Goal: Find specific page/section: Find specific page/section

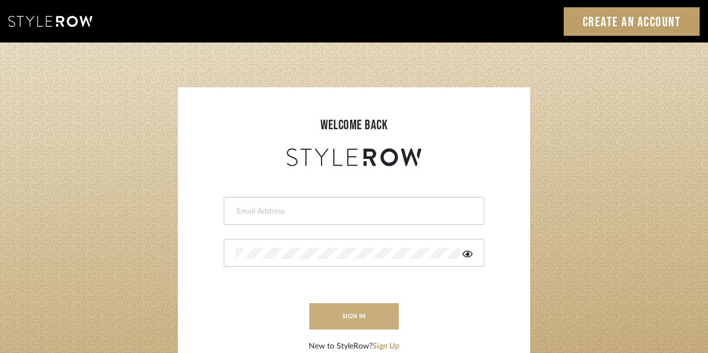
type input "[EMAIL_ADDRESS][DOMAIN_NAME]"
click at [352, 325] on button "sign in" at bounding box center [353, 316] width 89 height 26
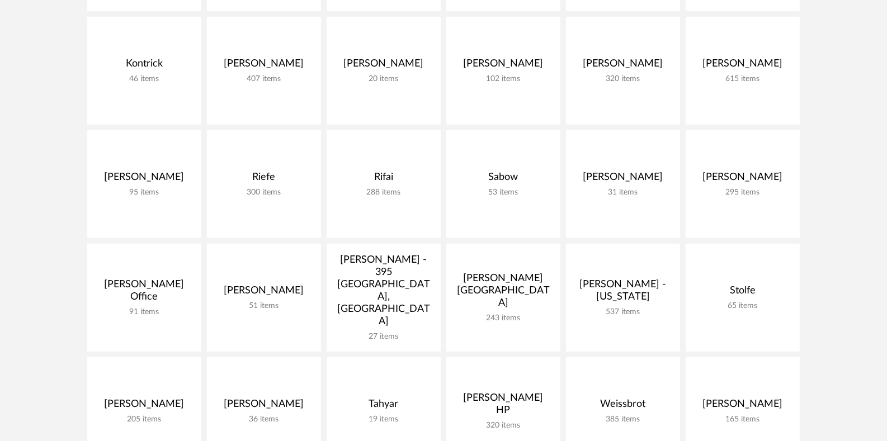
scroll to position [602, 0]
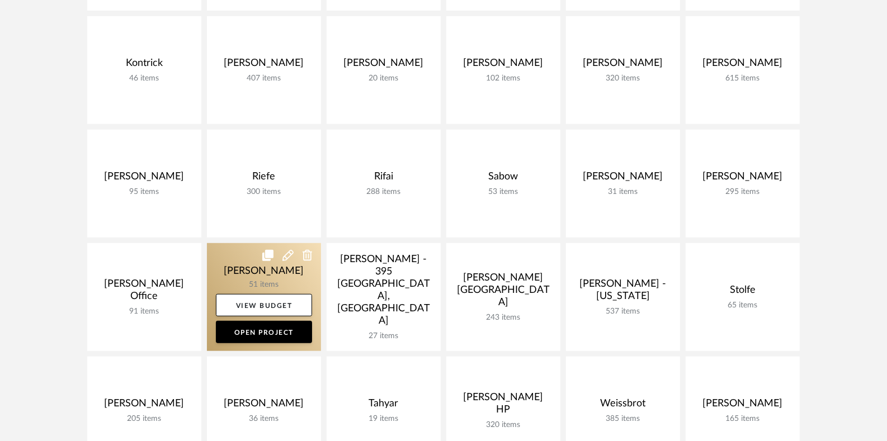
click at [283, 292] on link at bounding box center [264, 297] width 114 height 108
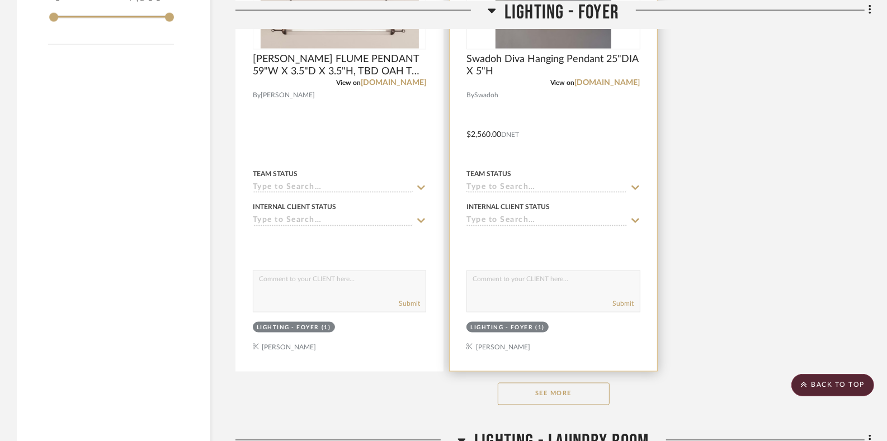
scroll to position [1424, 0]
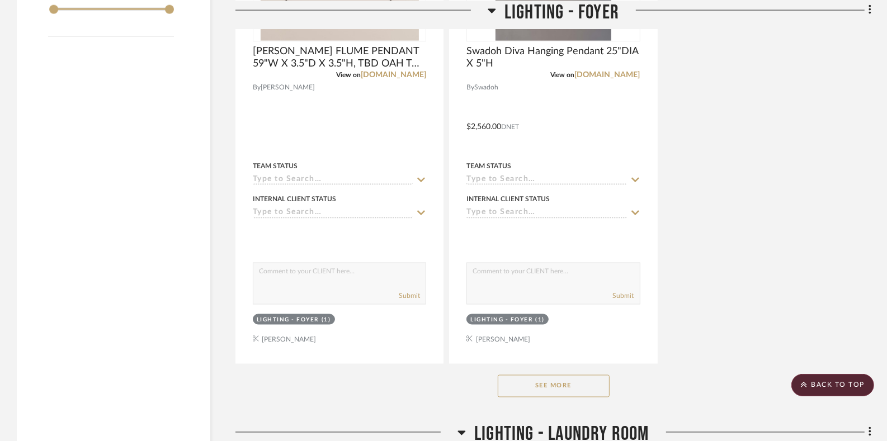
click at [553, 386] on button "See More" at bounding box center [554, 386] width 112 height 22
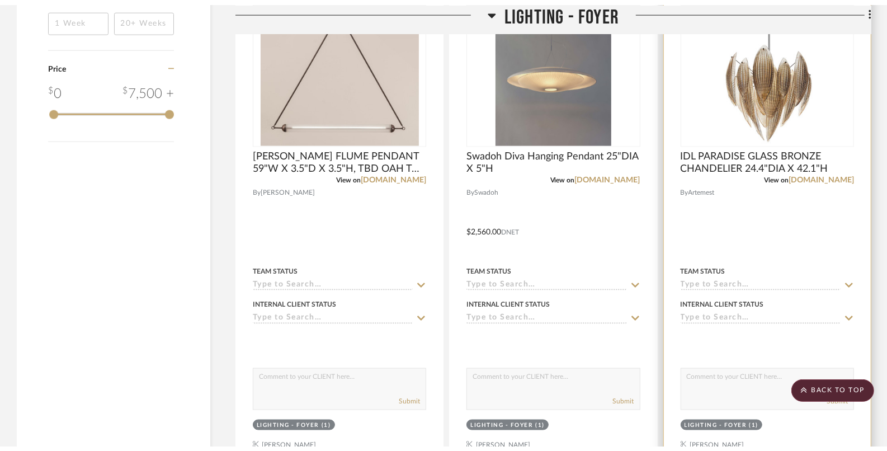
scroll to position [1323, 0]
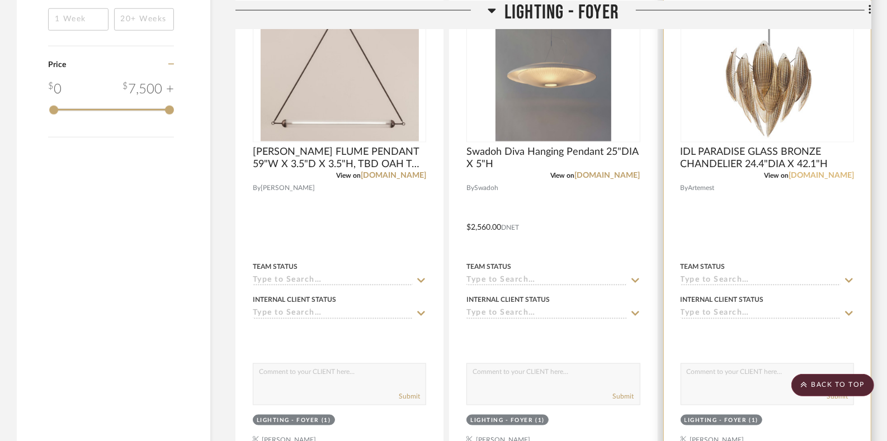
click at [843, 172] on link "artemest.com" at bounding box center [821, 176] width 65 height 8
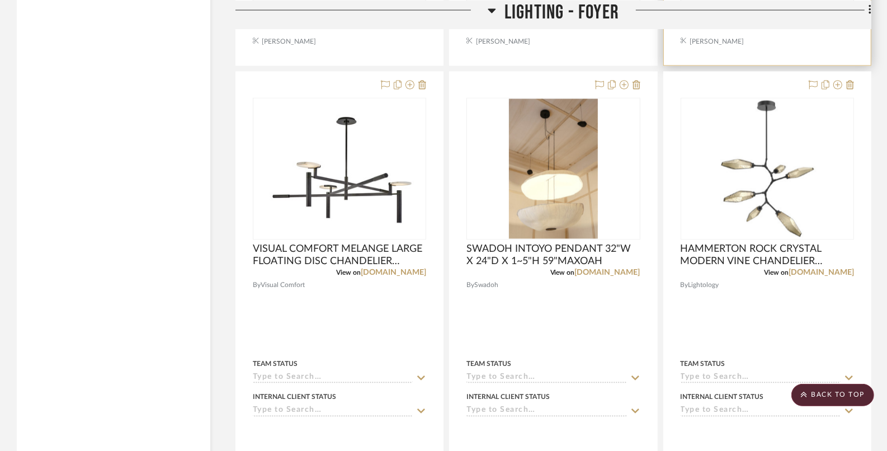
scroll to position [1704, 0]
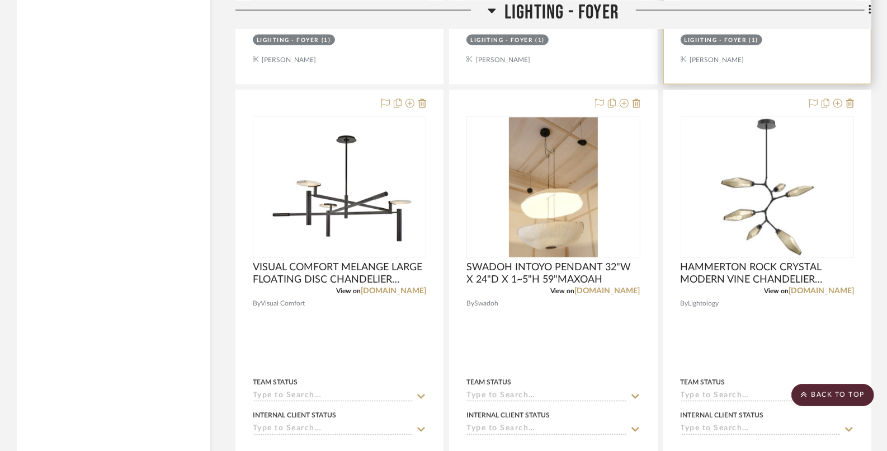
click at [829, 293] on link "lightology.com" at bounding box center [821, 291] width 65 height 8
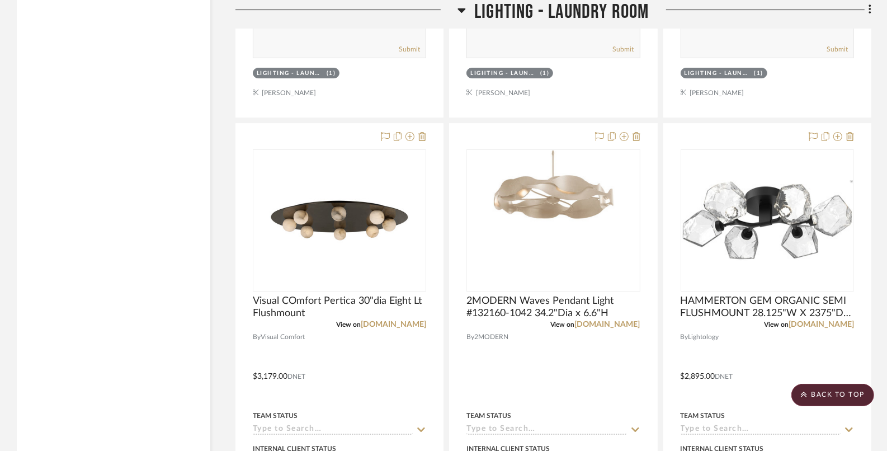
scroll to position [3271, 0]
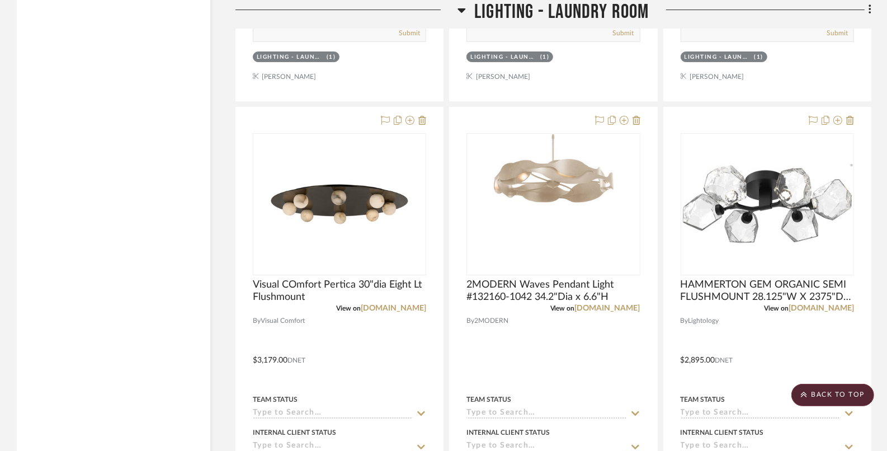
click at [614, 317] on div at bounding box center [553, 351] width 207 height 489
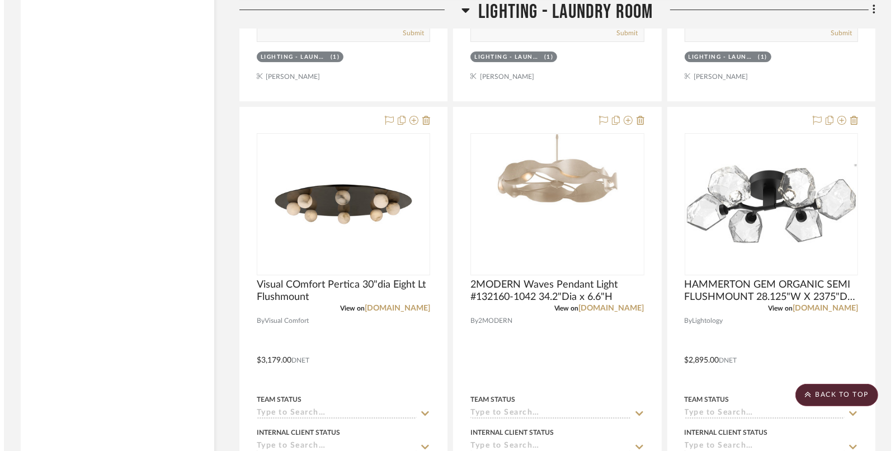
scroll to position [0, 0]
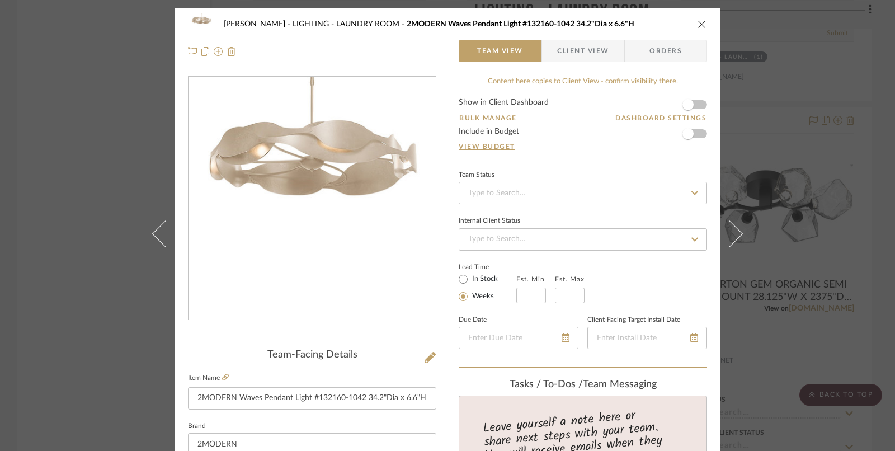
click at [222, 376] on icon at bounding box center [225, 377] width 7 height 7
